Goal: Task Accomplishment & Management: Use online tool/utility

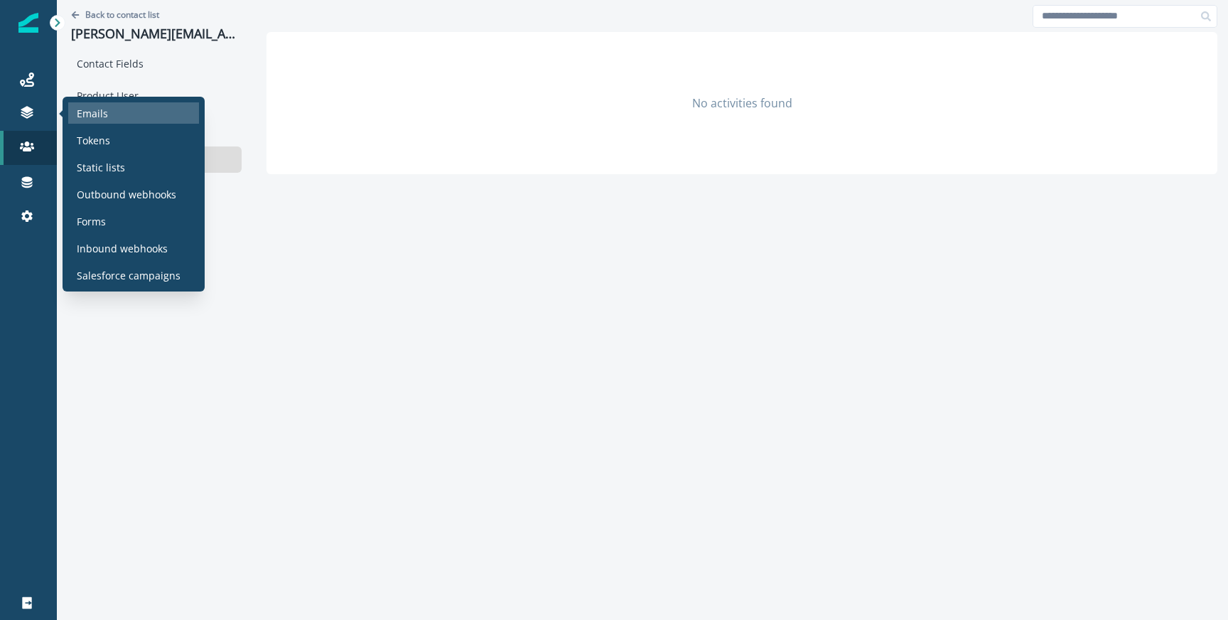
click at [82, 110] on p "Emails" at bounding box center [92, 113] width 31 height 15
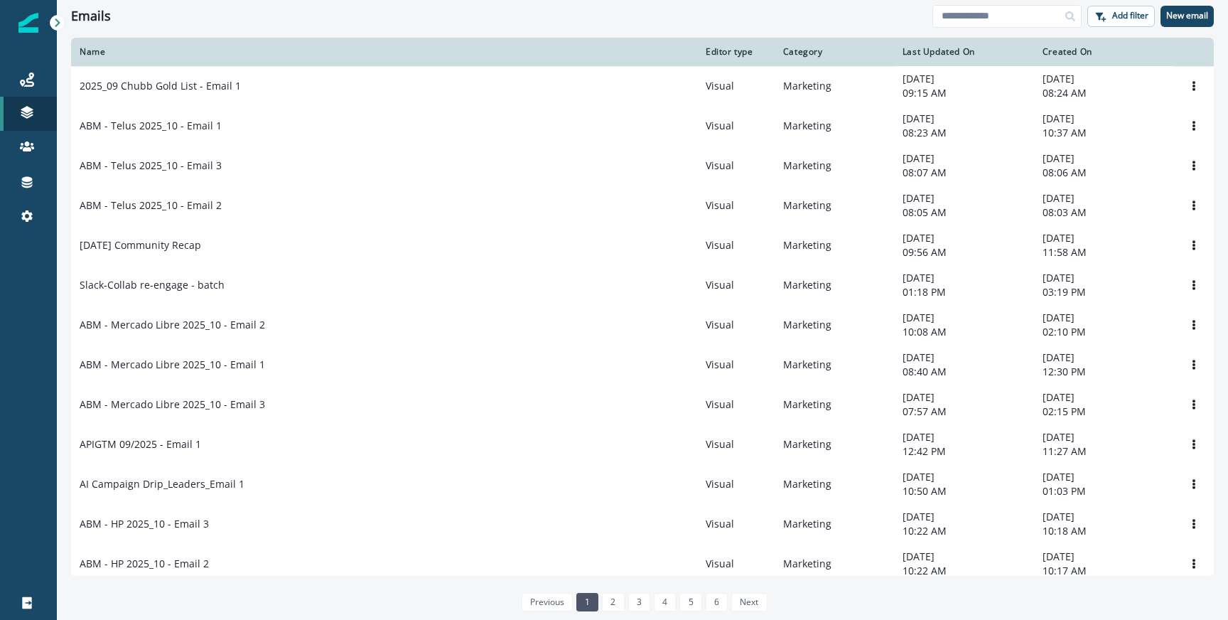
click at [982, 27] on div "Emails Add filter New email" at bounding box center [642, 16] width 1171 height 32
click at [978, 12] on input at bounding box center [1006, 16] width 149 height 23
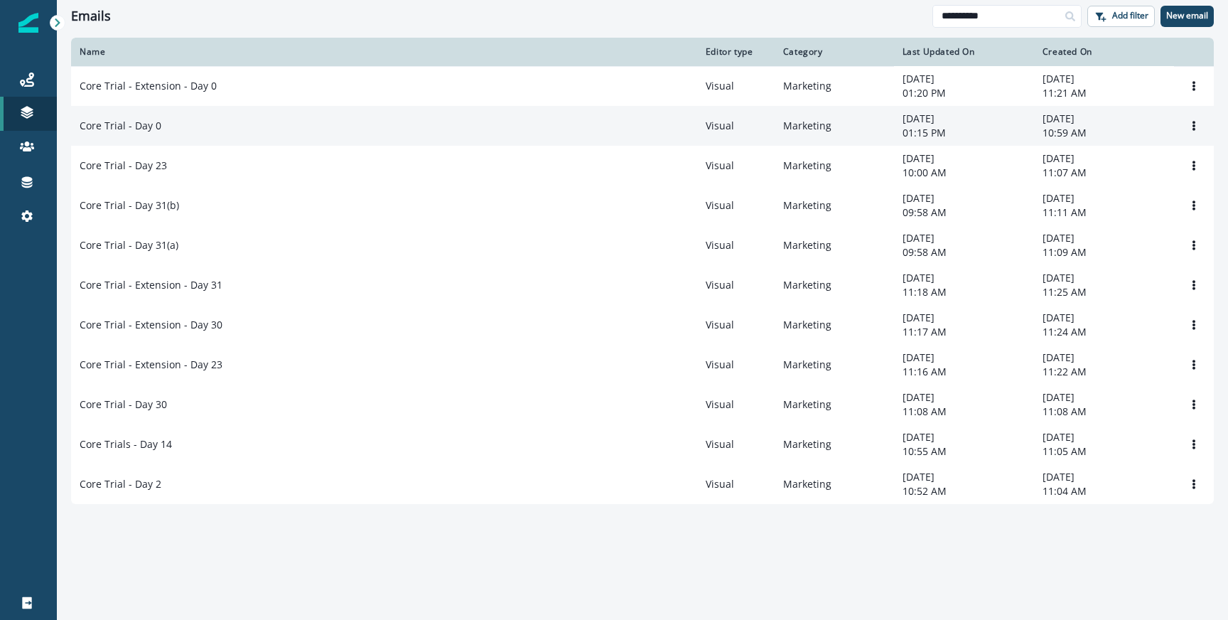
type input "**********"
click at [238, 136] on td "Core Trial - Day 0" at bounding box center [384, 126] width 626 height 40
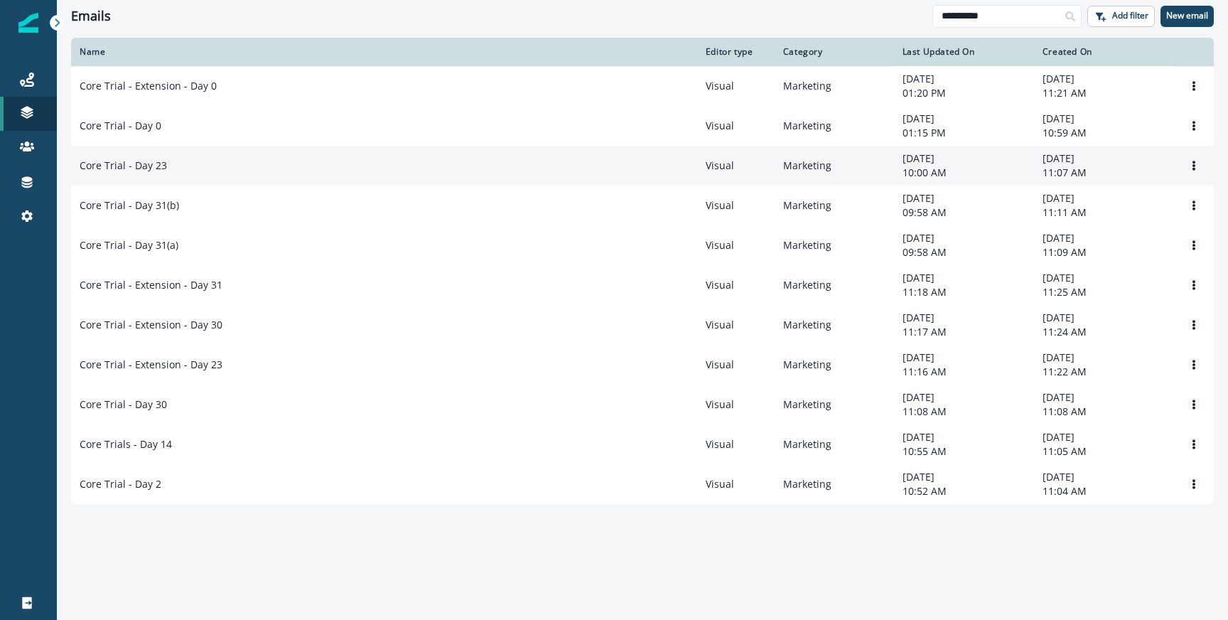
click at [232, 159] on td "Core Trial - Day 23" at bounding box center [384, 166] width 626 height 40
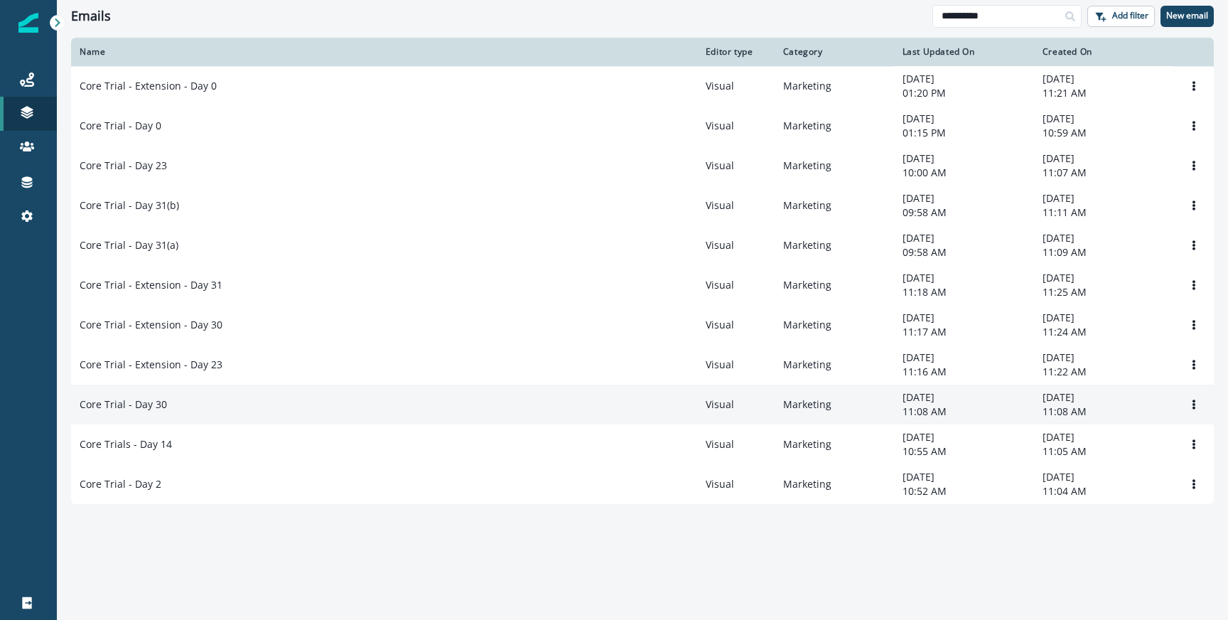
click at [248, 417] on td "Core Trial - Day 30" at bounding box center [384, 404] width 626 height 40
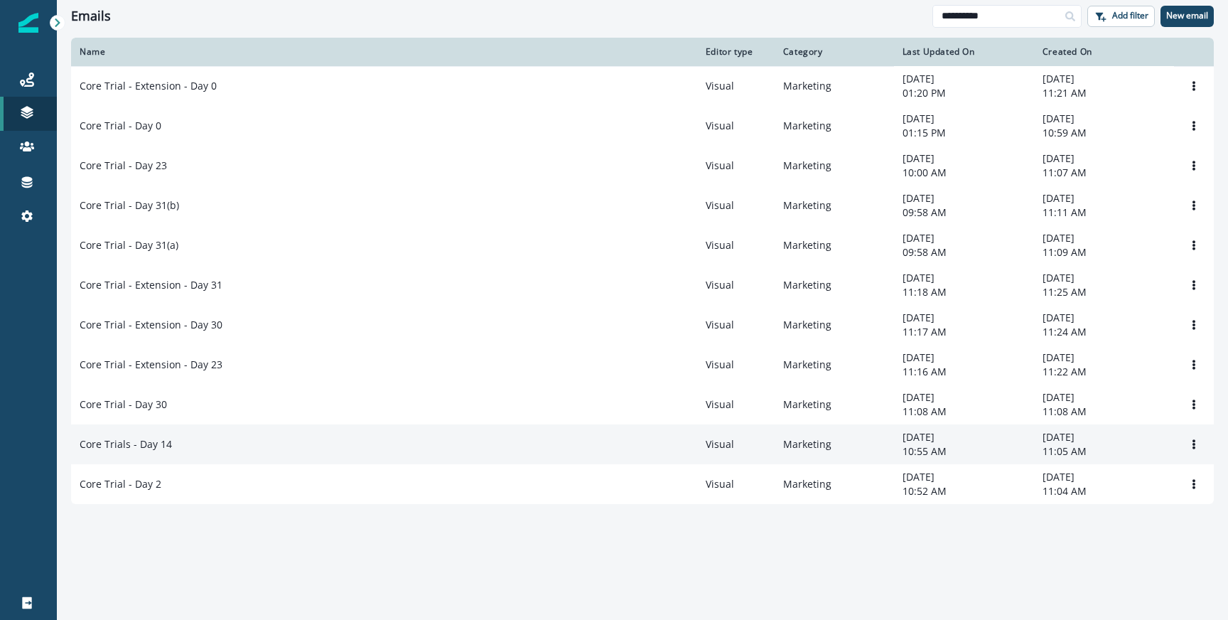
click at [242, 443] on td "Core Trials - Day 14" at bounding box center [384, 444] width 626 height 40
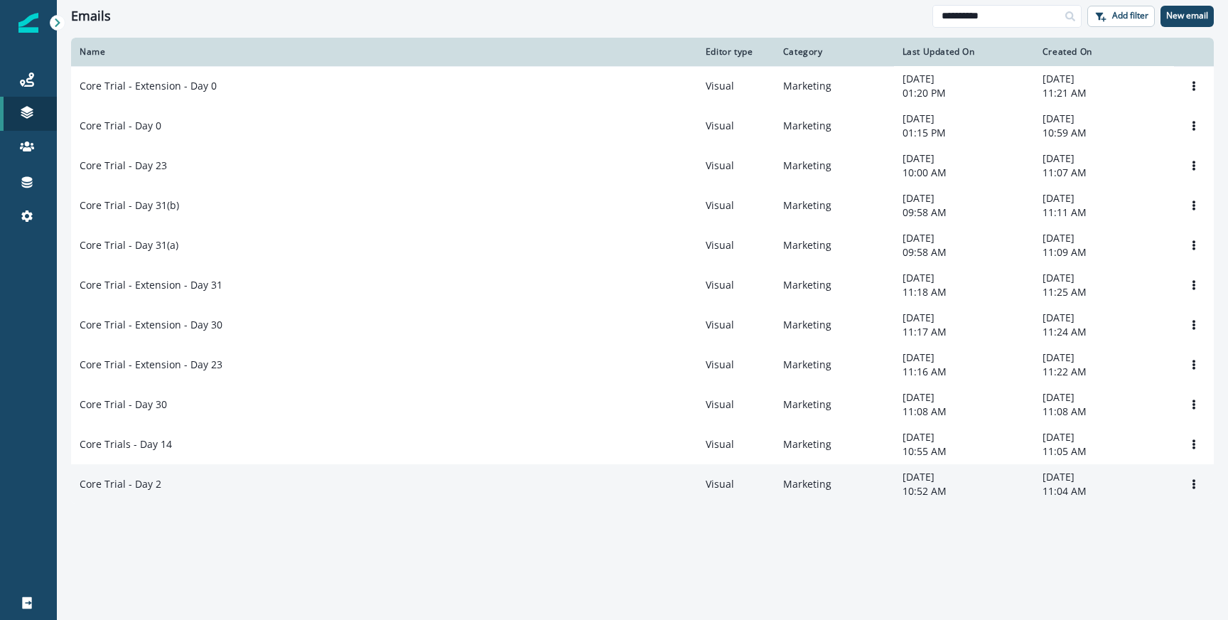
click at [235, 491] on div "Core Trial - Day 2" at bounding box center [384, 484] width 609 height 14
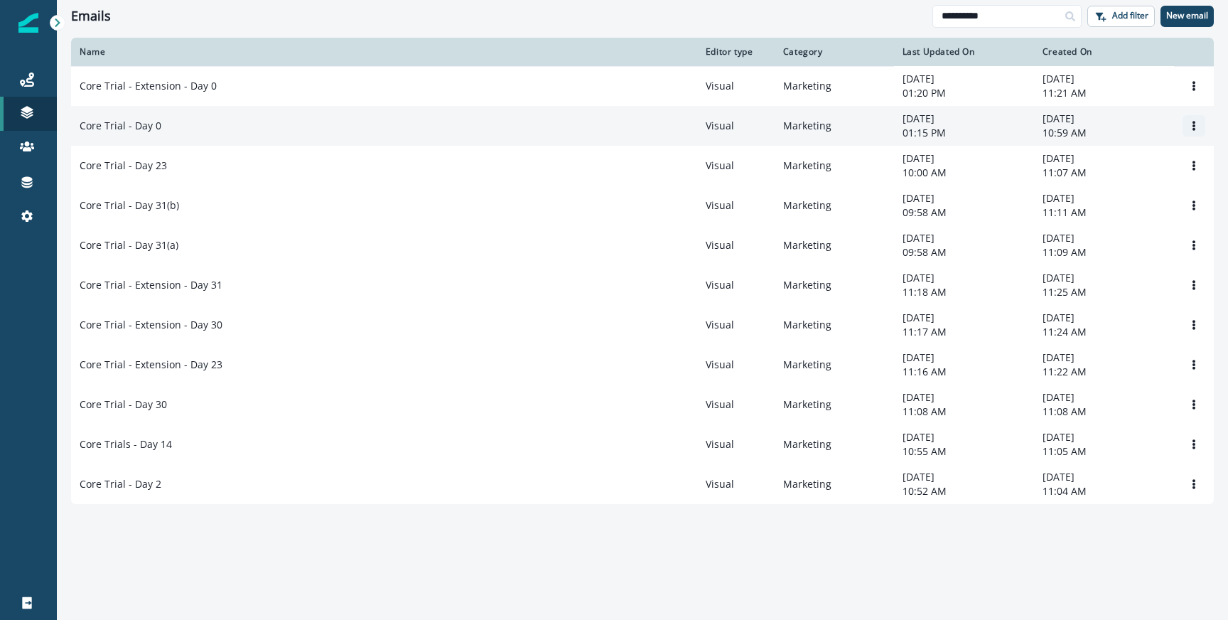
click at [1193, 127] on icon "Options" at bounding box center [1193, 126] width 3 height 10
click at [1109, 163] on button "Clone" at bounding box center [1126, 161] width 158 height 23
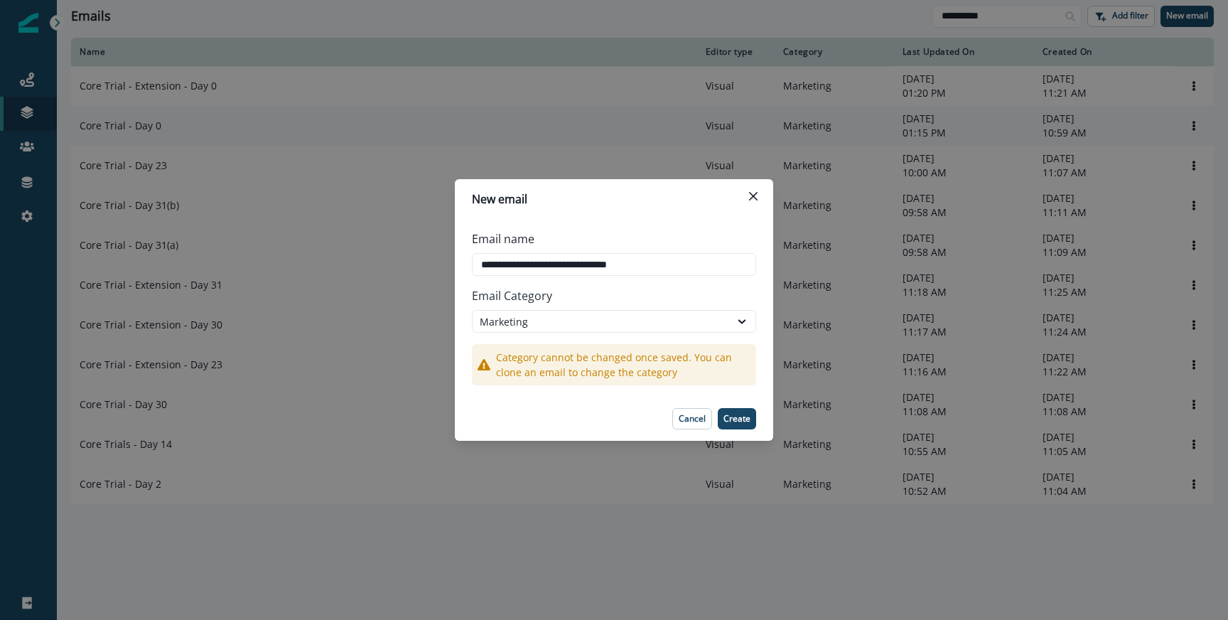
type input "**********"
click at [747, 400] on footer "Cancel Create" at bounding box center [614, 419] width 318 height 44
click at [745, 405] on footer "Cancel Create" at bounding box center [614, 419] width 318 height 44
click at [744, 416] on p "Create" at bounding box center [736, 419] width 27 height 10
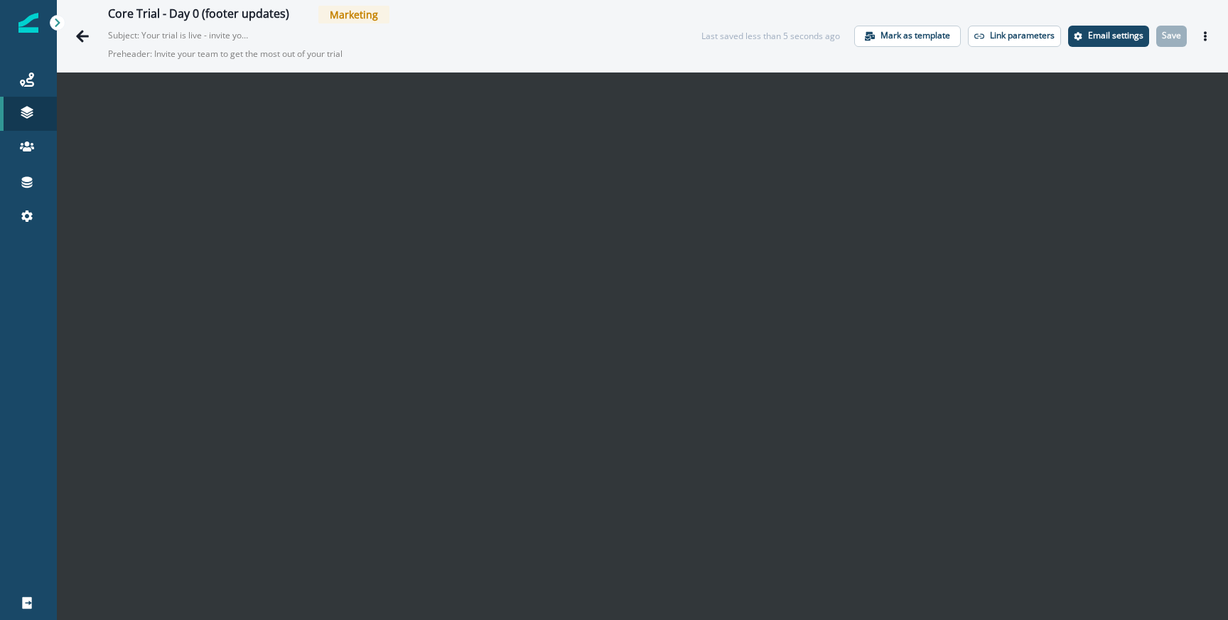
scroll to position [23, 0]
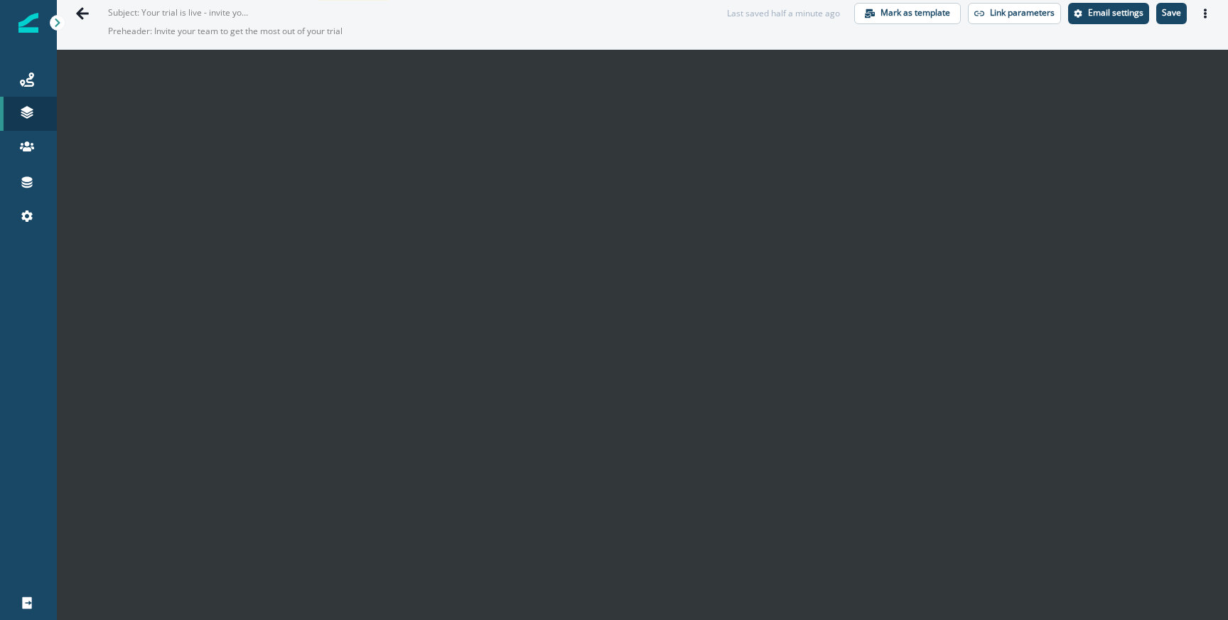
click at [689, 37] on div "Core Trial - Day 0 (footer updates) Marketing Subject: Your trial is live - inv…" at bounding box center [403, 13] width 591 height 60
click at [867, 48] on div "Core Trial - Day 0 (footer updates) Marketing Subject: Your trial is live - inv…" at bounding box center [642, 13] width 1171 height 72
click at [1185, 4] on button "Save" at bounding box center [1171, 13] width 31 height 21
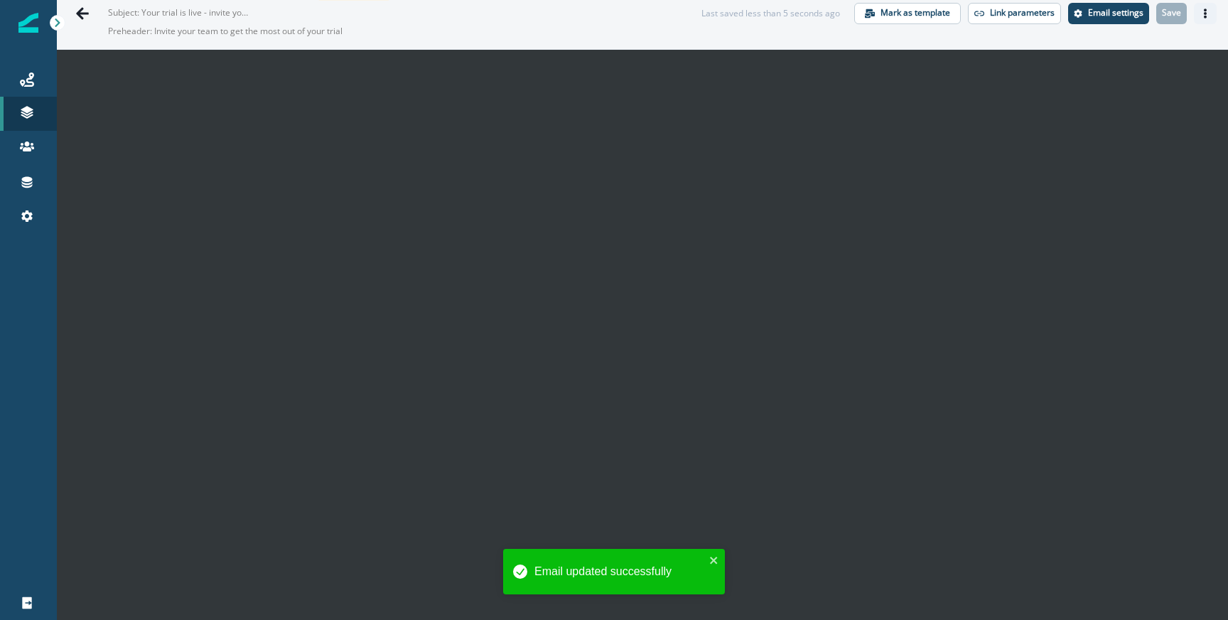
click at [1213, 16] on button "Actions" at bounding box center [1205, 13] width 23 height 21
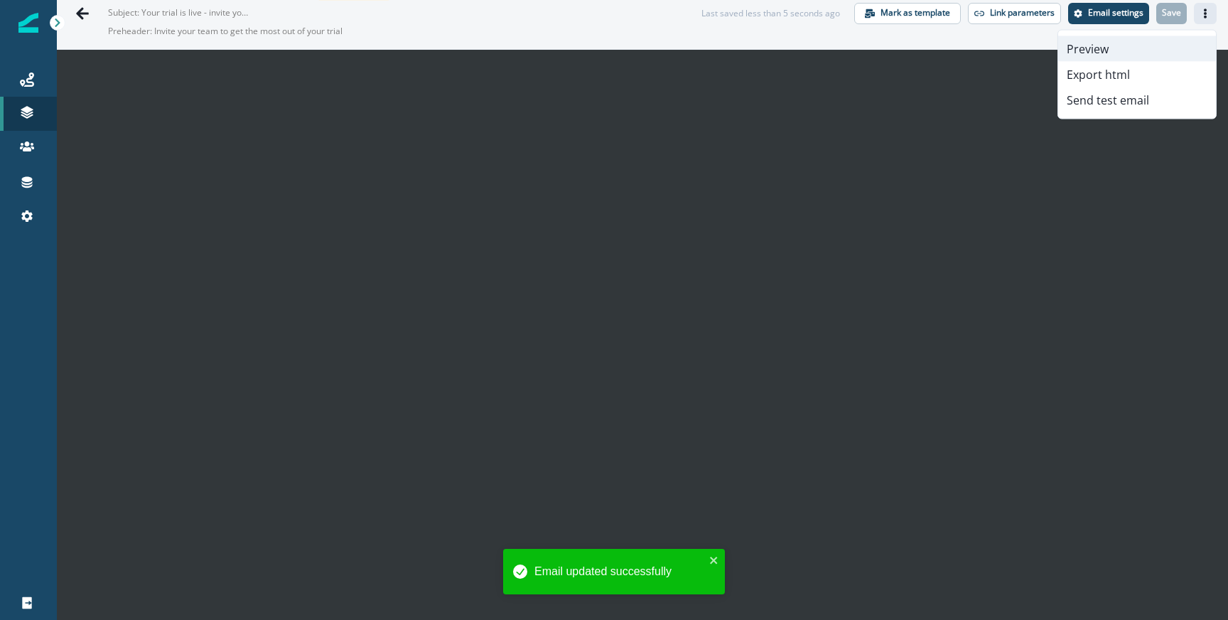
click at [1106, 49] on button "Preview" at bounding box center [1137, 49] width 158 height 26
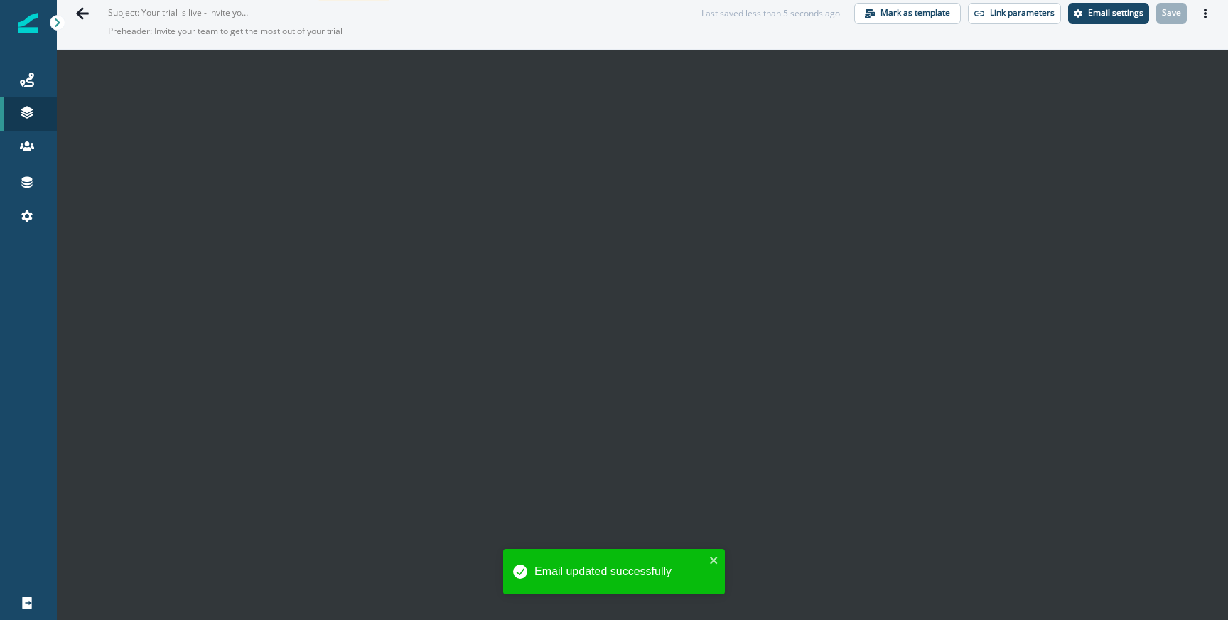
click at [708, 559] on div "Email updated successfully" at bounding box center [614, 571] width 222 height 45
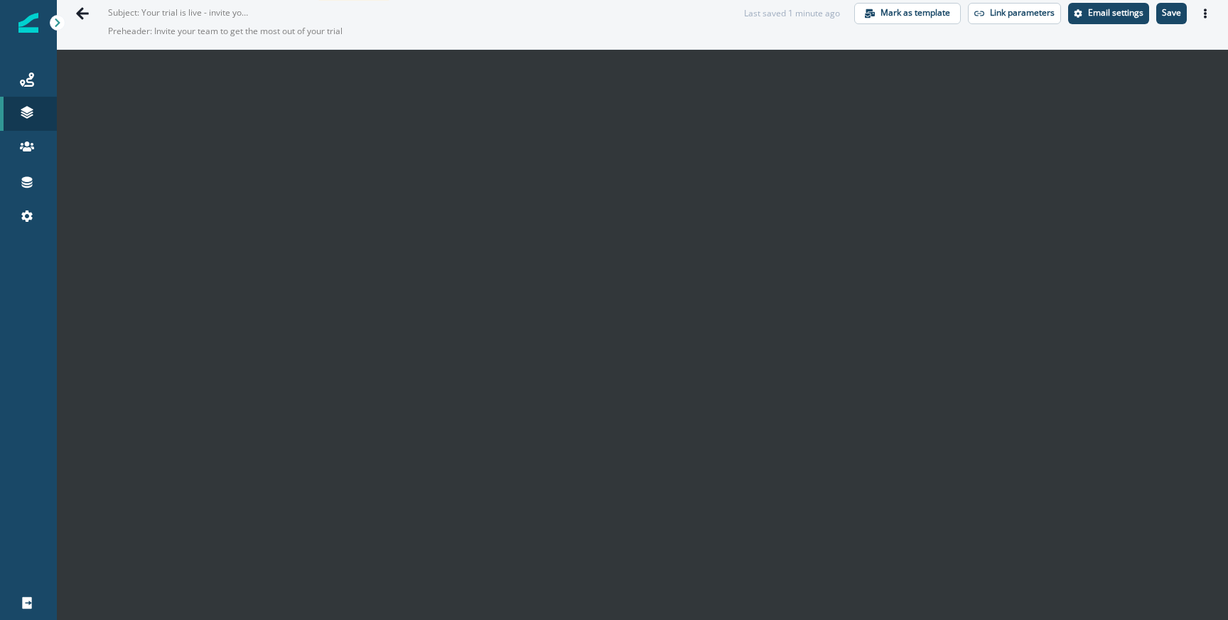
scroll to position [0, 0]
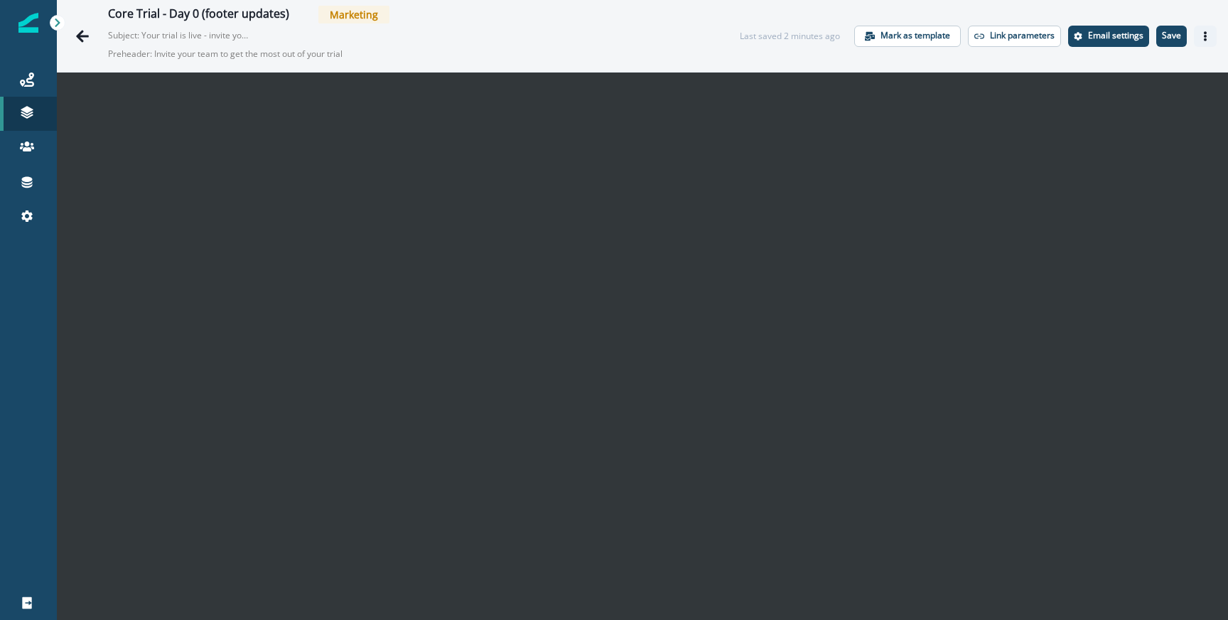
click at [1198, 36] on button "Actions" at bounding box center [1205, 36] width 23 height 21
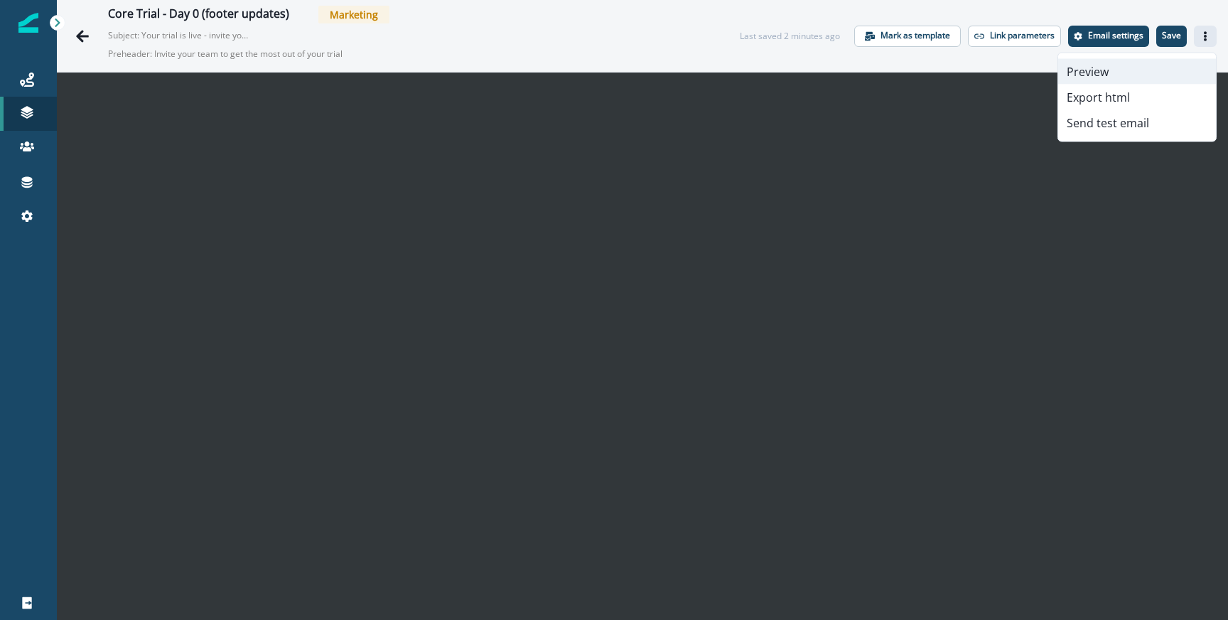
click at [1096, 77] on button "Preview" at bounding box center [1137, 72] width 158 height 26
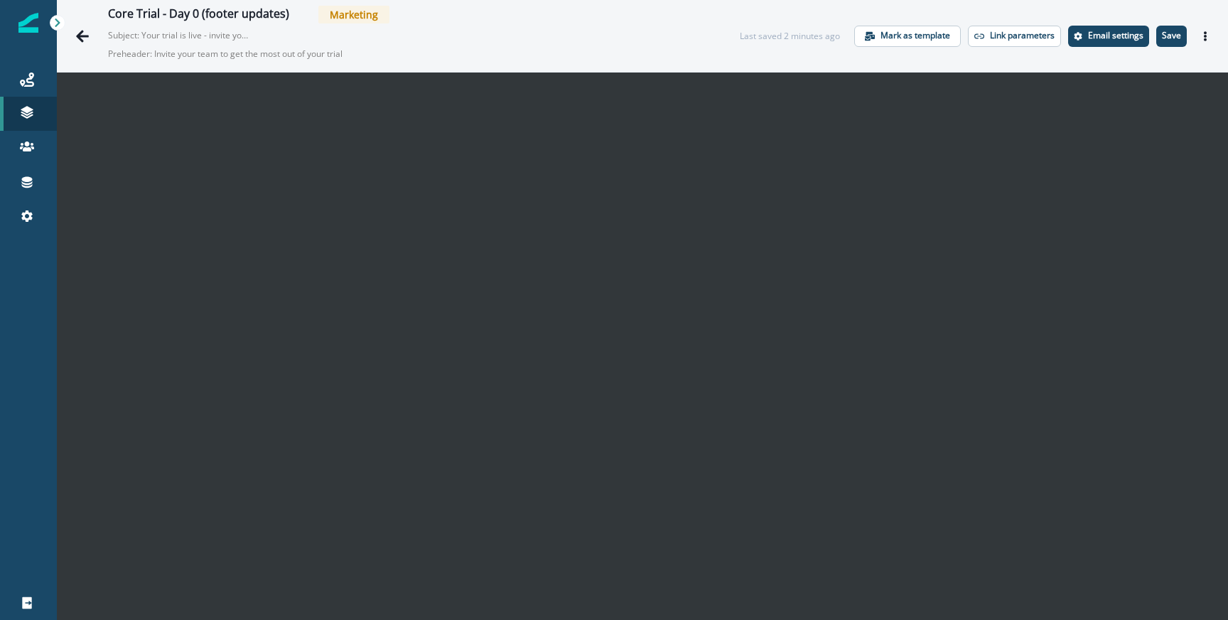
scroll to position [23, 0]
